Goal: Information Seeking & Learning: Learn about a topic

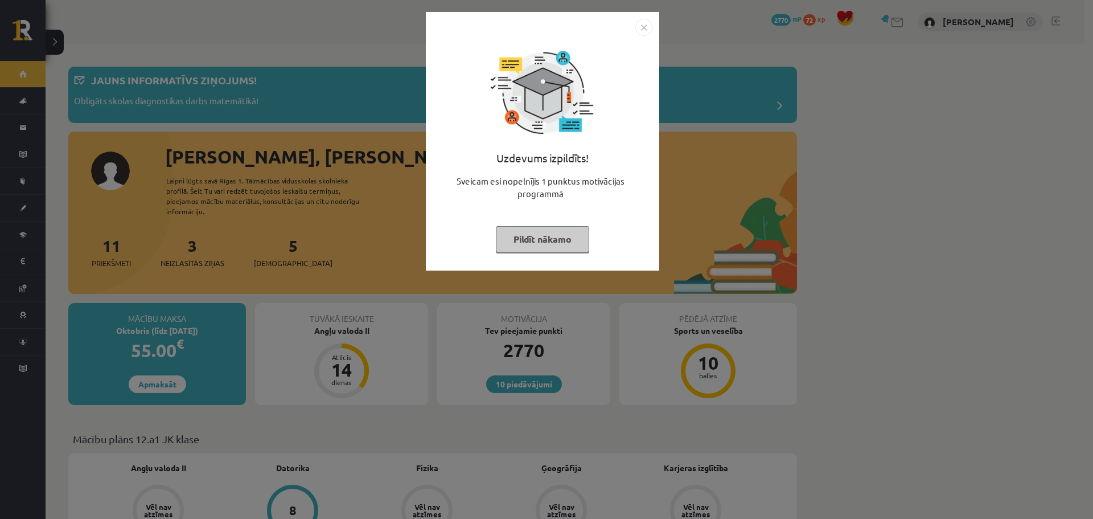
click at [642, 28] on img "Close" at bounding box center [643, 27] width 17 height 17
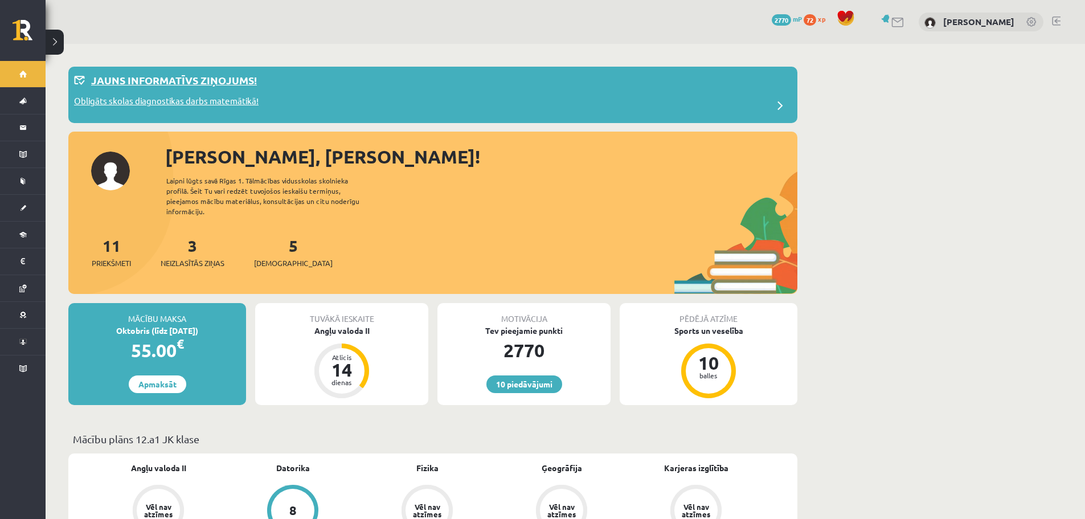
click at [176, 100] on p "Obligāts skolas diagnostikas darbs matemātikā!" at bounding box center [166, 103] width 184 height 16
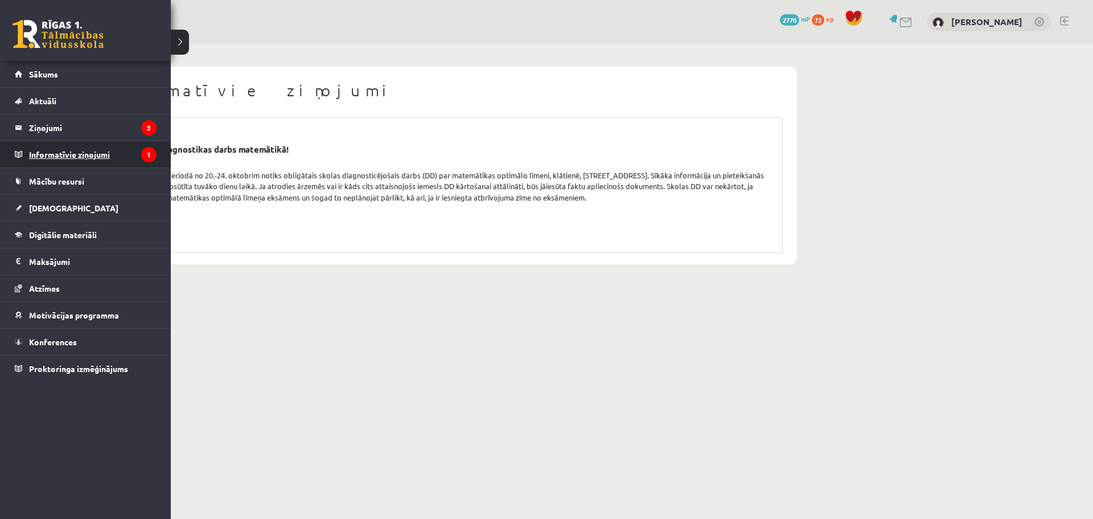
click at [73, 150] on legend "Informatīvie ziņojumi 1" at bounding box center [93, 154] width 128 height 26
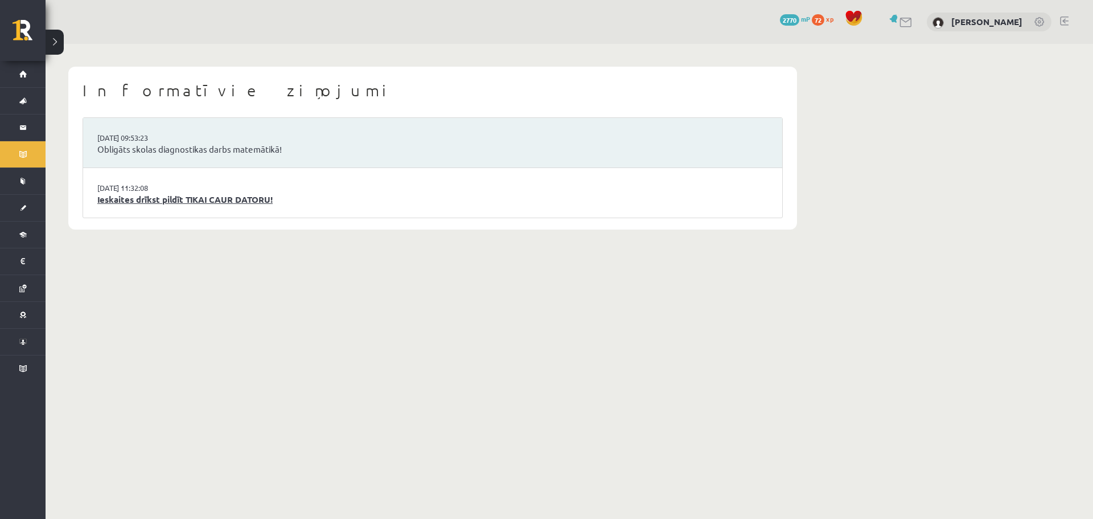
click at [138, 202] on link "Ieskaites drīkst pildīt TIKAI CAUR DATORU!" at bounding box center [432, 199] width 671 height 13
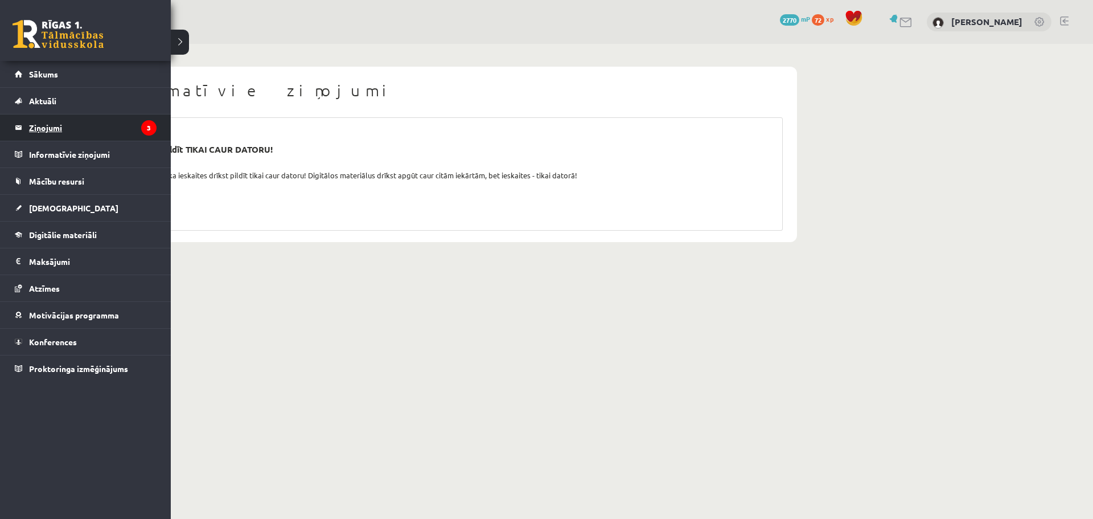
click at [55, 128] on legend "Ziņojumi 3" at bounding box center [93, 127] width 128 height 26
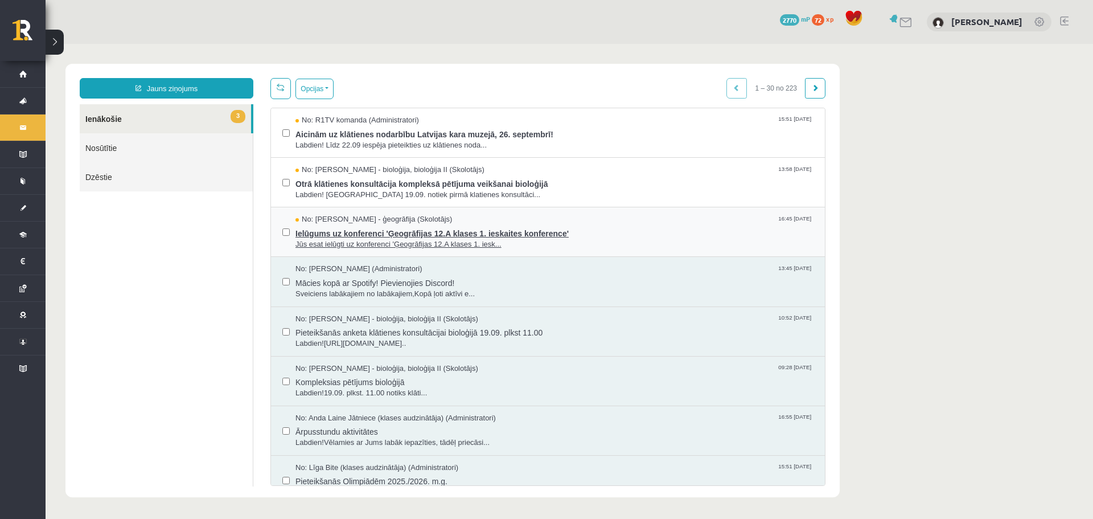
click at [331, 228] on span "Ielūgums uz konferenci 'Ģeogrāfijas 12.A klases 1. ieskaites konference'" at bounding box center [555, 232] width 518 height 14
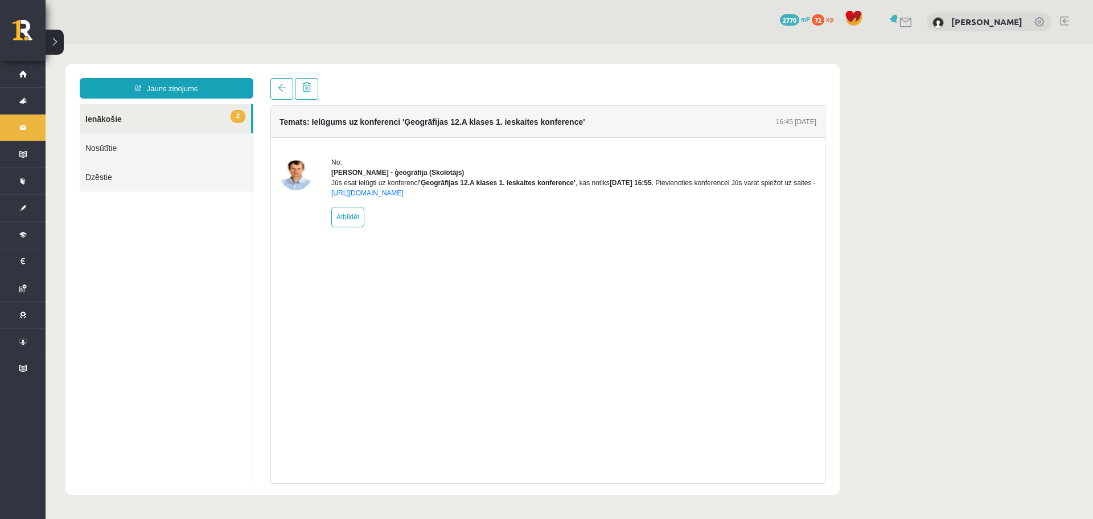
click at [137, 132] on link "2 Ienākošie" at bounding box center [165, 118] width 171 height 29
click at [132, 126] on link "2 Ienākošie" at bounding box center [165, 118] width 171 height 29
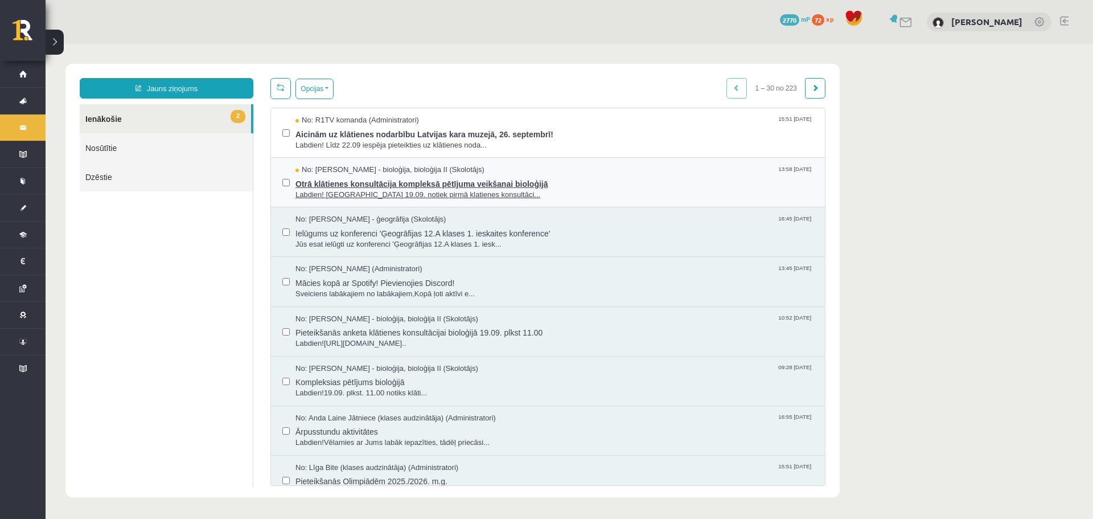
click at [317, 182] on span "Otrā klātienes konsultācija kompleksā pētījuma veikšanai bioloģijā" at bounding box center [555, 182] width 518 height 14
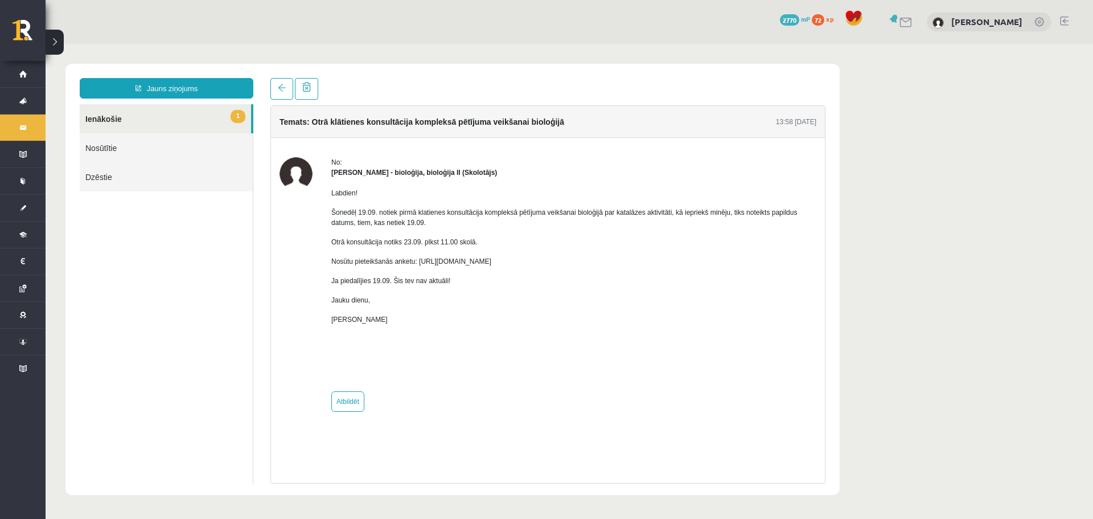
click at [196, 123] on link "1 Ienākošie" at bounding box center [165, 118] width 171 height 29
click at [125, 119] on link "1 Ienākošie" at bounding box center [165, 118] width 171 height 29
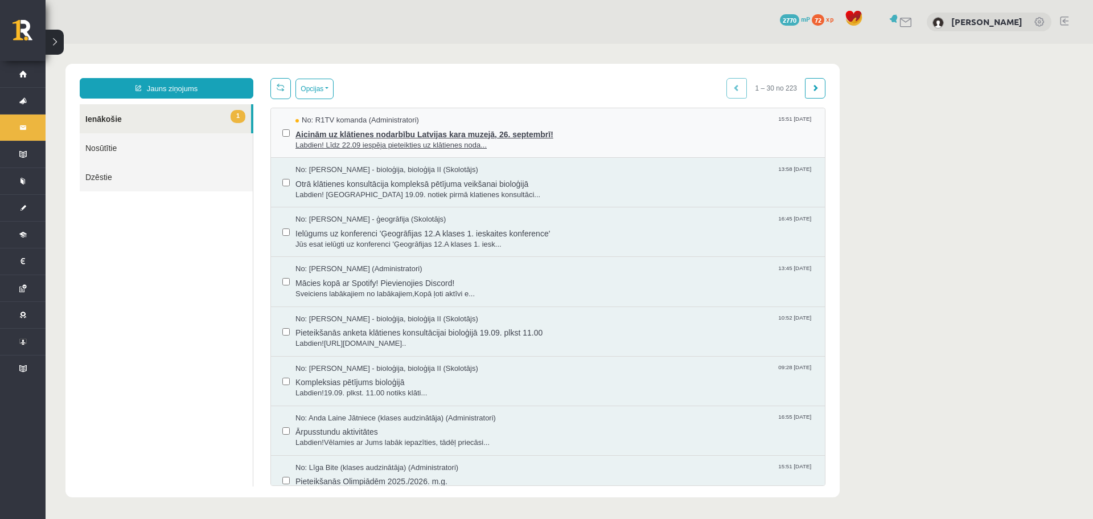
click at [342, 137] on span "Aicinām uz klātienes nodarbību Latvijas kara muzejā, 26. septembrī!" at bounding box center [555, 133] width 518 height 14
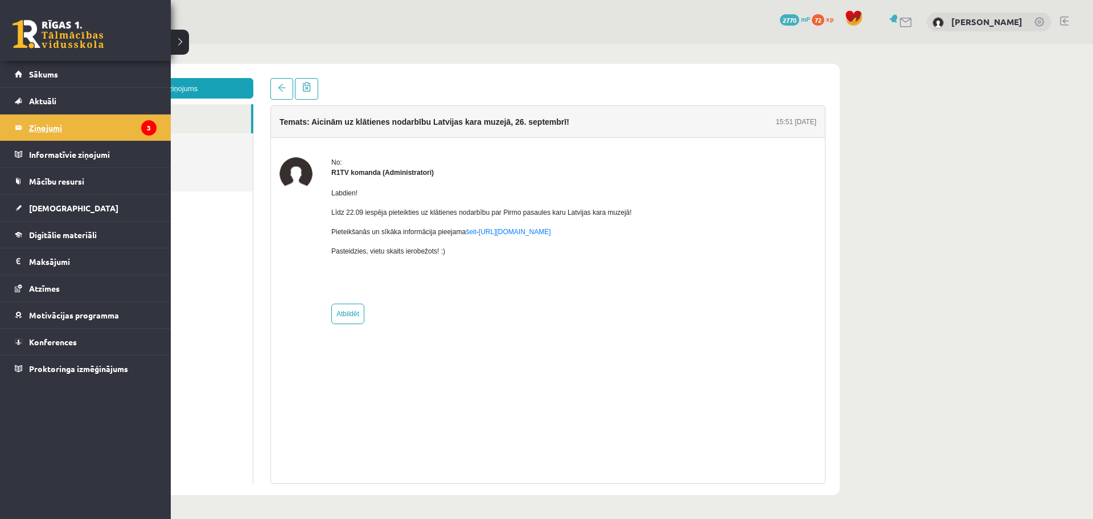
click at [55, 129] on legend "Ziņojumi 3" at bounding box center [93, 127] width 128 height 26
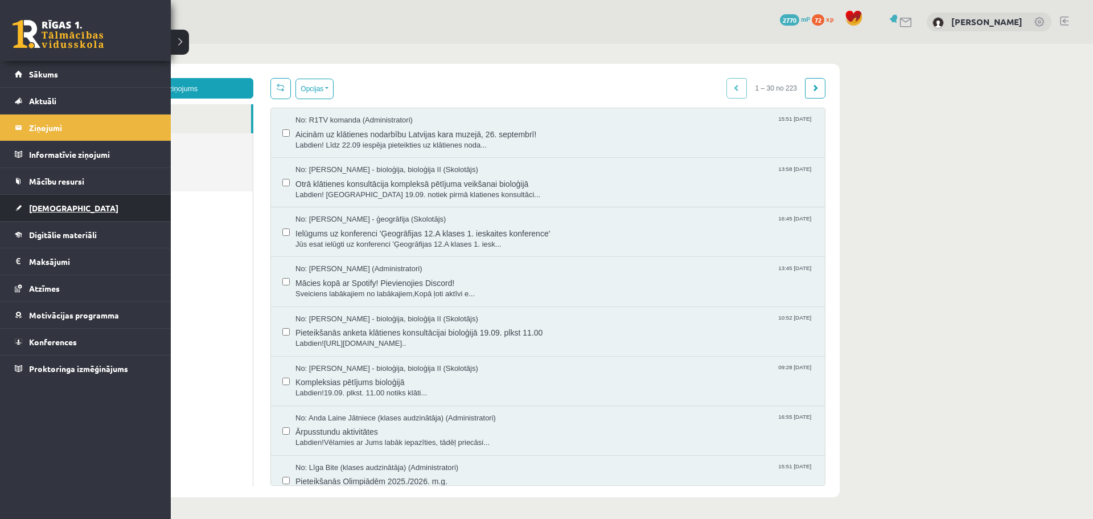
click at [75, 207] on link "[DEMOGRAPHIC_DATA]" at bounding box center [86, 208] width 142 height 26
